Goal: Information Seeking & Learning: Understand process/instructions

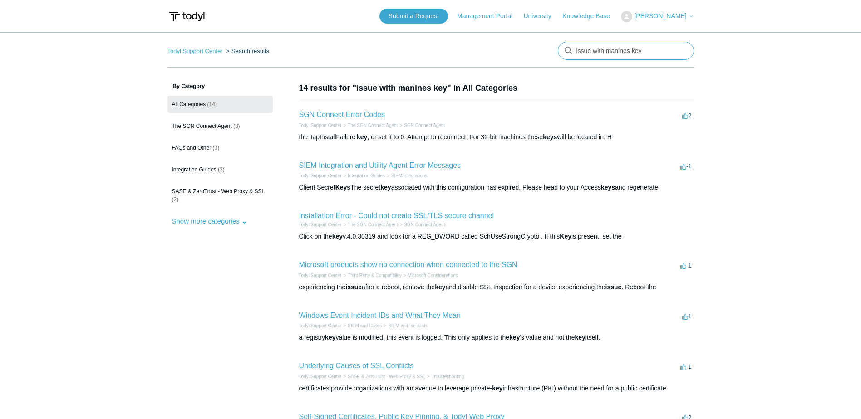
click at [597, 55] on input "issue with manines key" at bounding box center [626, 51] width 136 height 18
click at [597, 56] on input "issue with manines key" at bounding box center [626, 51] width 136 height 18
paste input "Please verify the 100.64.0.0/10 IP Address block is not currently in use within…"
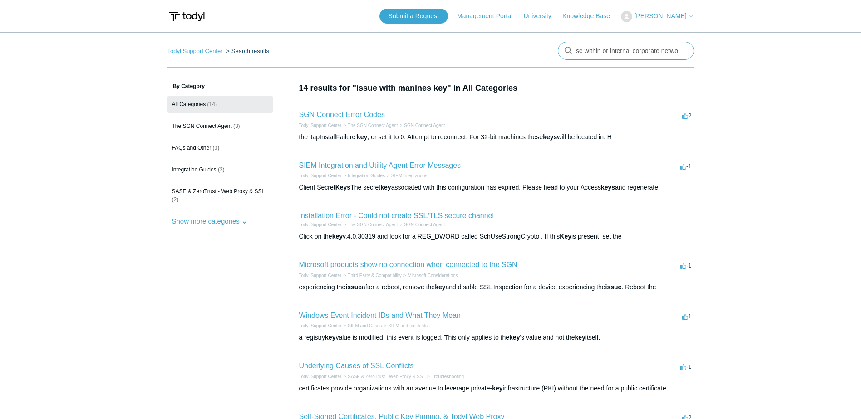
click at [614, 50] on input "Please verify the 100.64.0.0/10 IP Address block is not currently in use within…" at bounding box center [626, 51] width 136 height 18
type input "Please verify the 100.64.0.0/10 IP Address block is not currently in use within…"
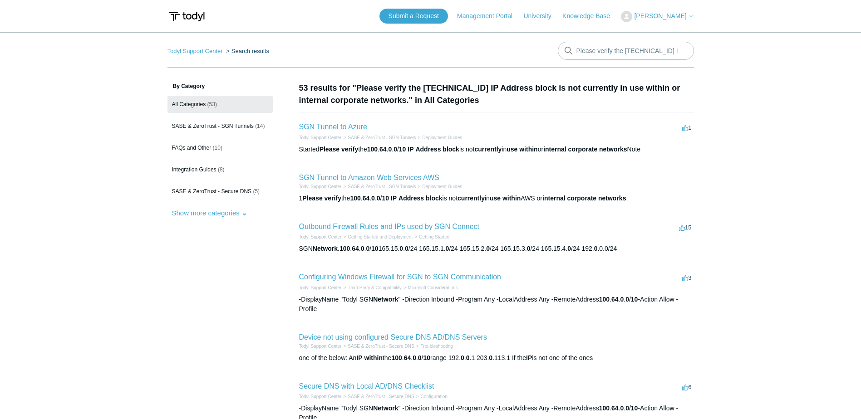
click at [354, 125] on link "SGN Tunnel to Azure" at bounding box center [333, 127] width 68 height 8
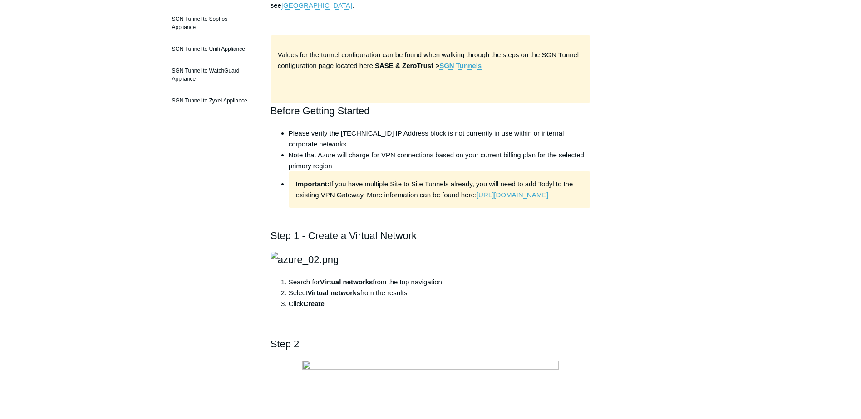
scroll to position [260, 0]
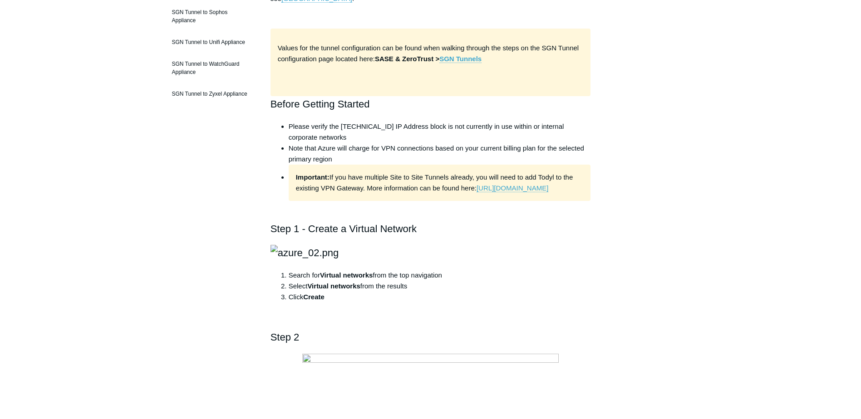
click at [451, 138] on li "Please verify the [TECHNICAL_ID] IP Address block is not currently in use withi…" at bounding box center [440, 132] width 302 height 22
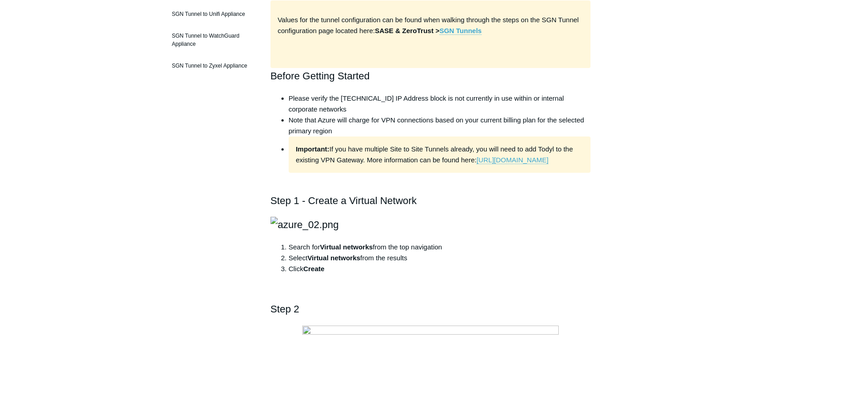
scroll to position [211, 0]
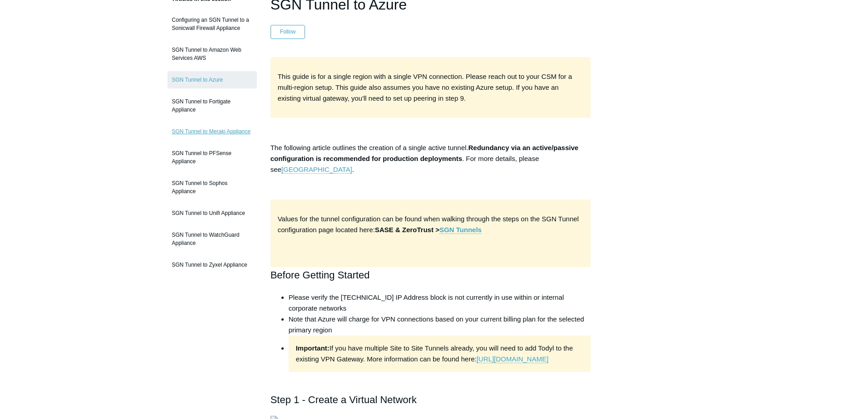
scroll to position [74, 0]
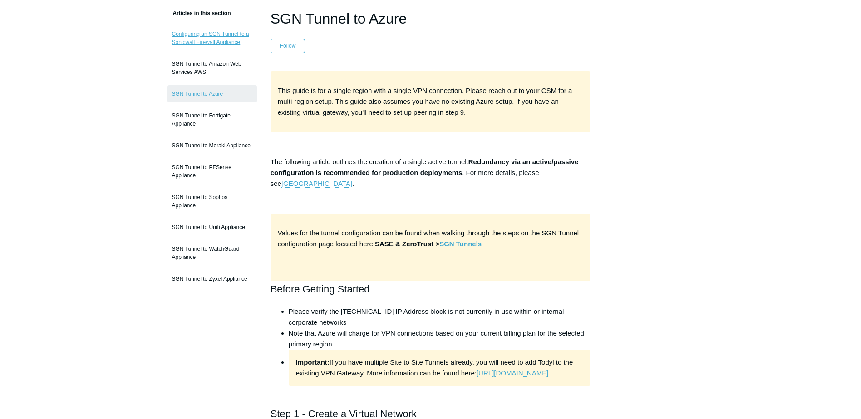
click at [235, 44] on link "Configuring an SGN Tunnel to a Sonicwall Firewall Appliance" at bounding box center [211, 37] width 89 height 25
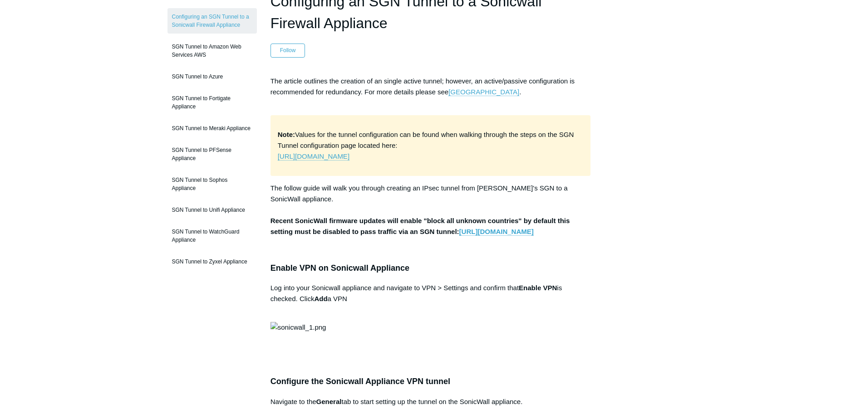
scroll to position [83, 0]
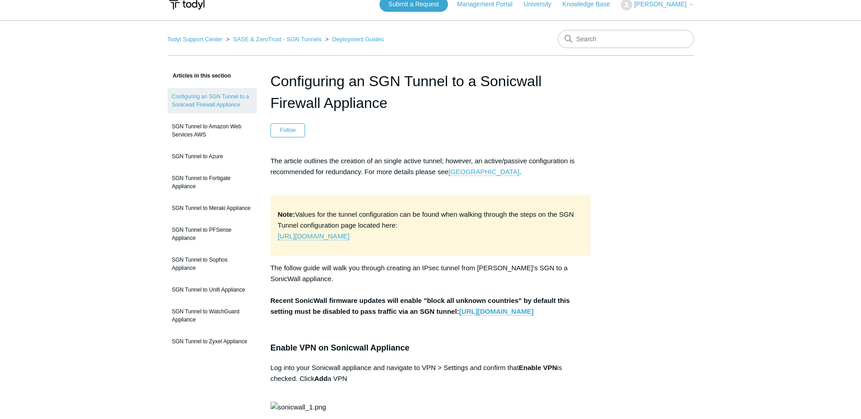
scroll to position [0, 0]
